Goal: Task Accomplishment & Management: Manage account settings

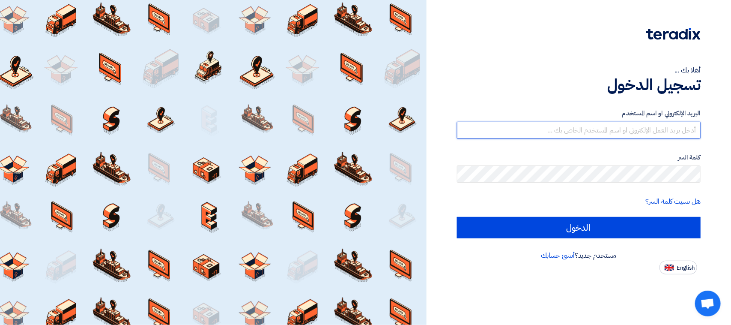
type input "[EMAIL_ADDRESS][DOMAIN_NAME]"
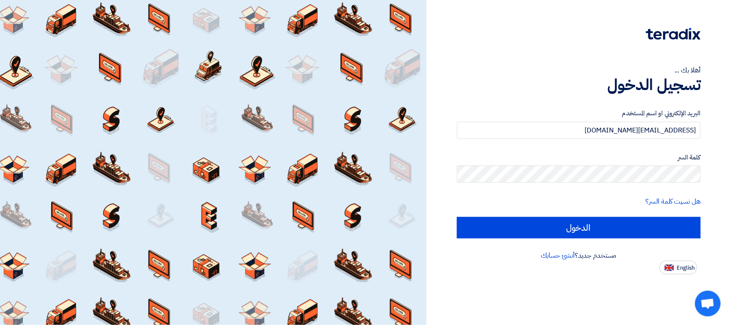
click at [581, 238] on div "البريد الإلكتروني او اسم المستخدم [EMAIL_ADDRESS][DOMAIN_NAME] كلمة السر هل نسي…" at bounding box center [579, 173] width 244 height 154
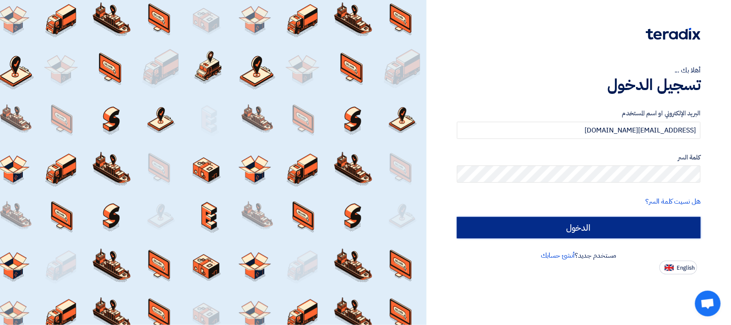
click at [581, 227] on input "الدخول" at bounding box center [579, 227] width 244 height 21
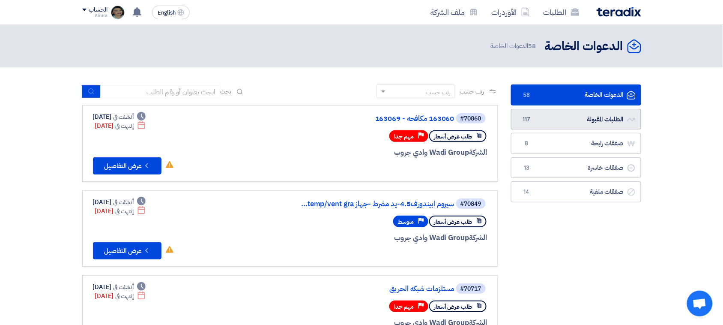
click at [607, 125] on link "الطلبات المقبولة الطلبات المقبولة 117" at bounding box center [576, 119] width 130 height 21
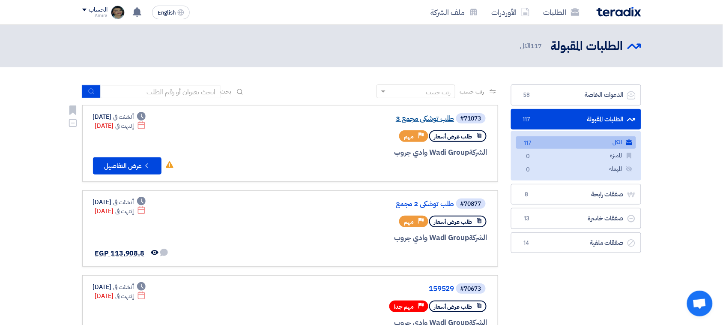
click at [428, 117] on link "طلب توشكي مجمع 3" at bounding box center [368, 119] width 171 height 8
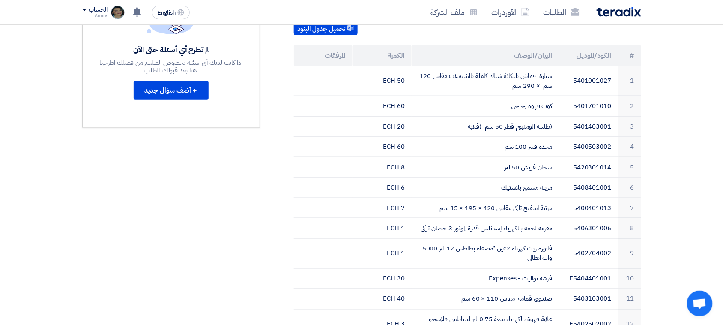
scroll to position [242, 0]
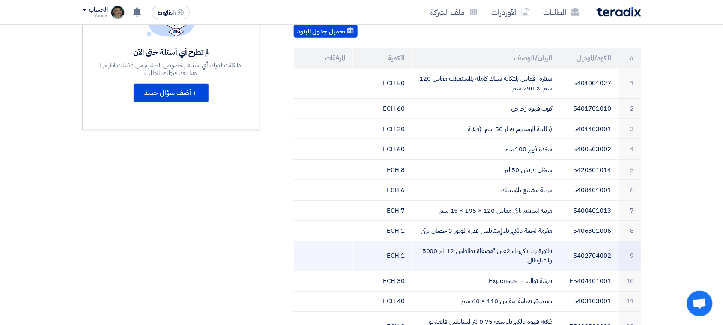
click at [303, 241] on td at bounding box center [323, 256] width 59 height 30
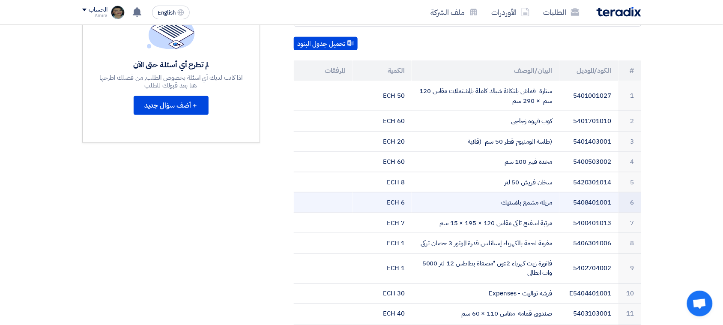
scroll to position [0, 0]
